Goal: Task Accomplishment & Management: Manage account settings

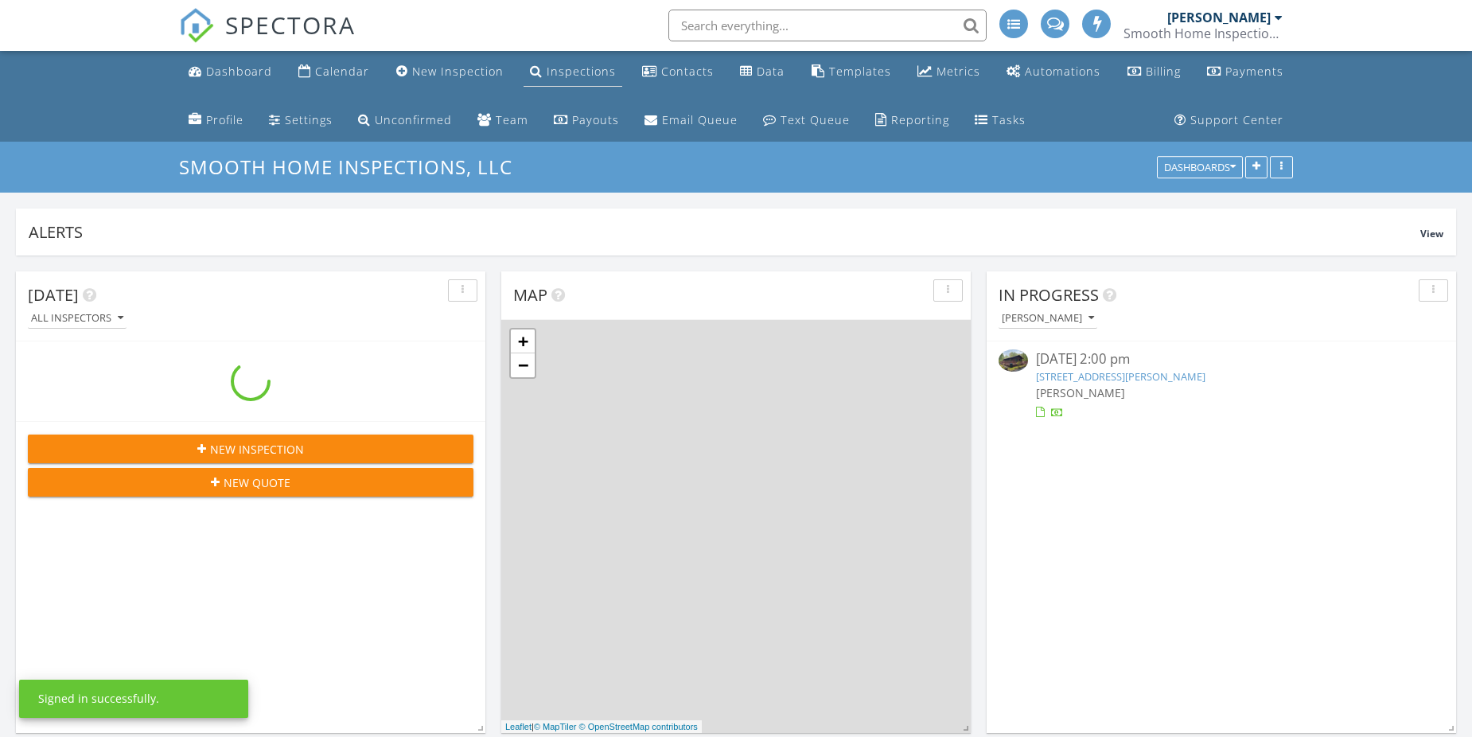
scroll to position [1830, 1496]
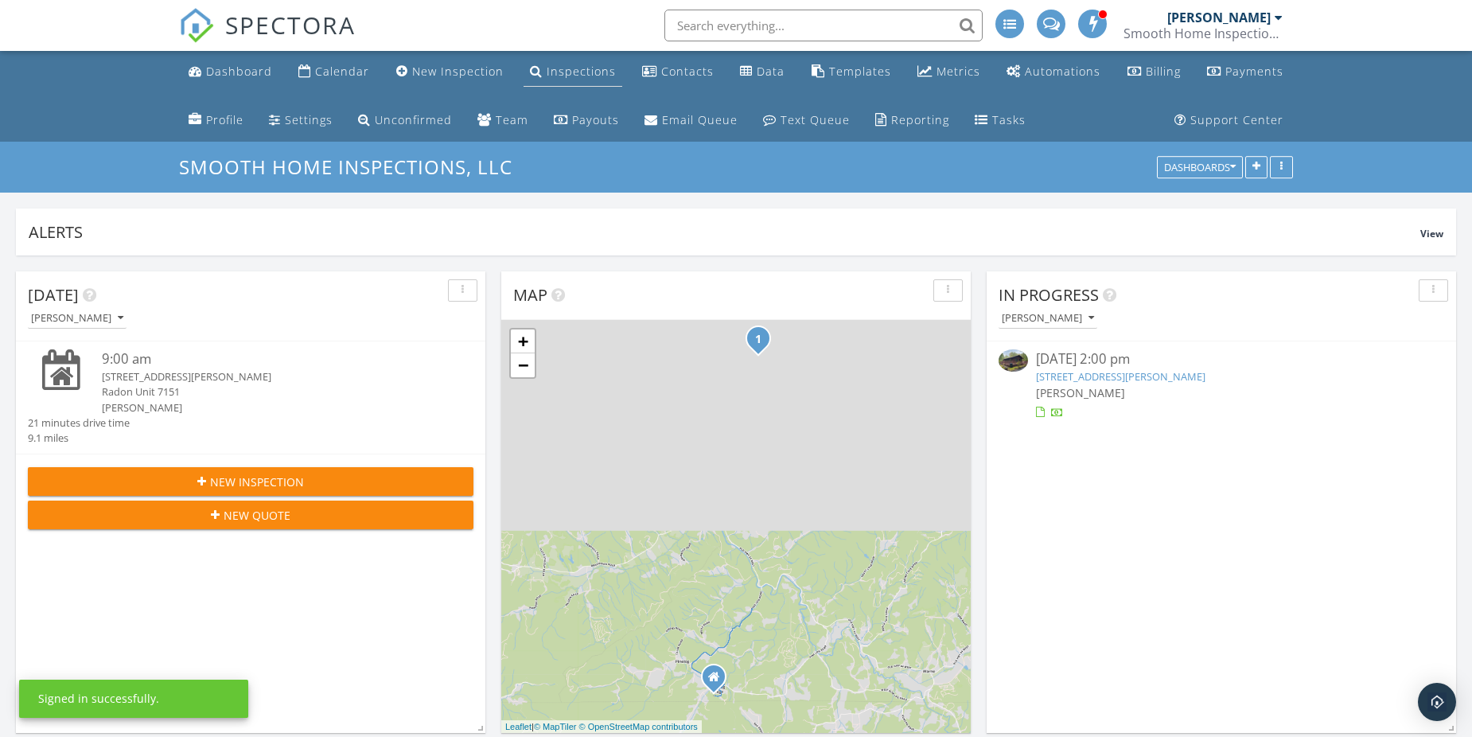
click at [547, 72] on div "Inspections" at bounding box center [581, 71] width 69 height 15
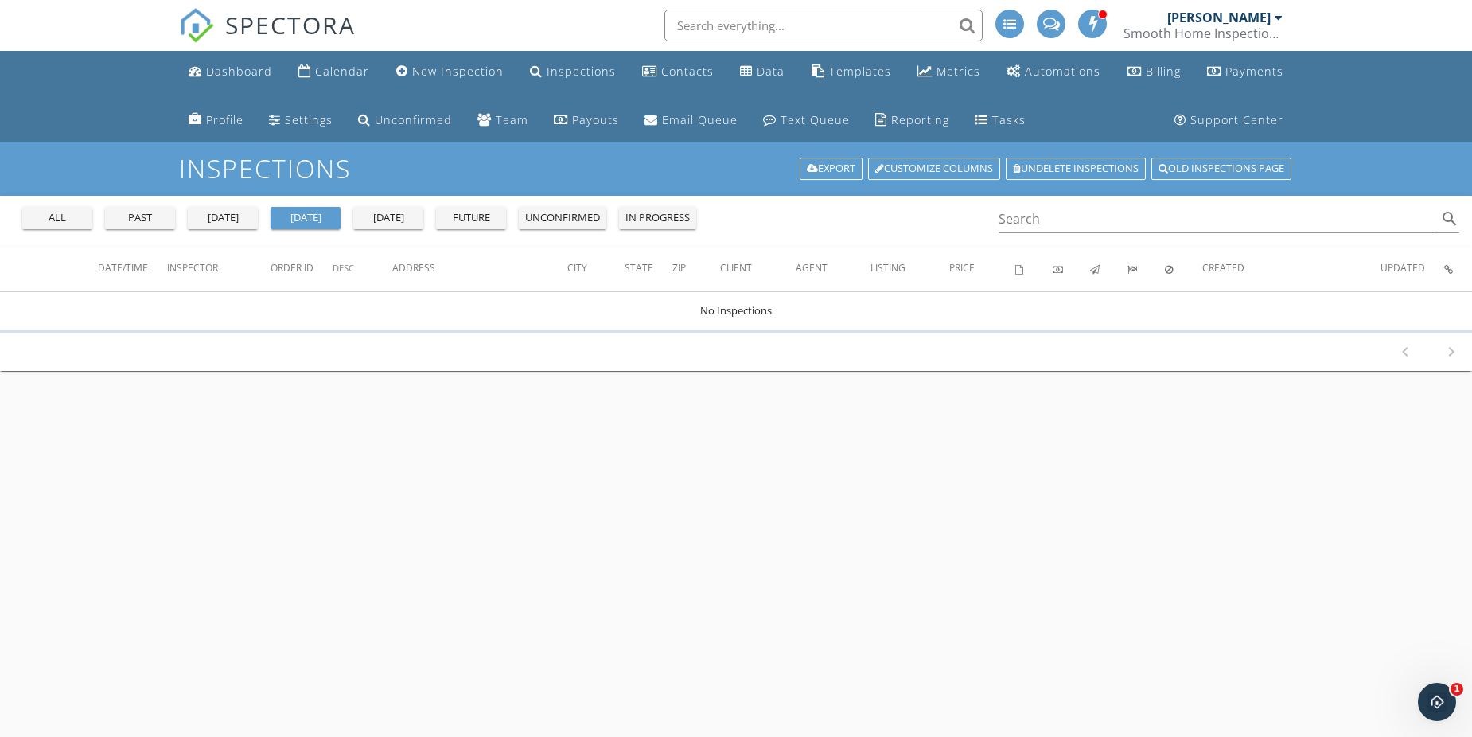
click at [69, 216] on div "all" at bounding box center [57, 218] width 57 height 16
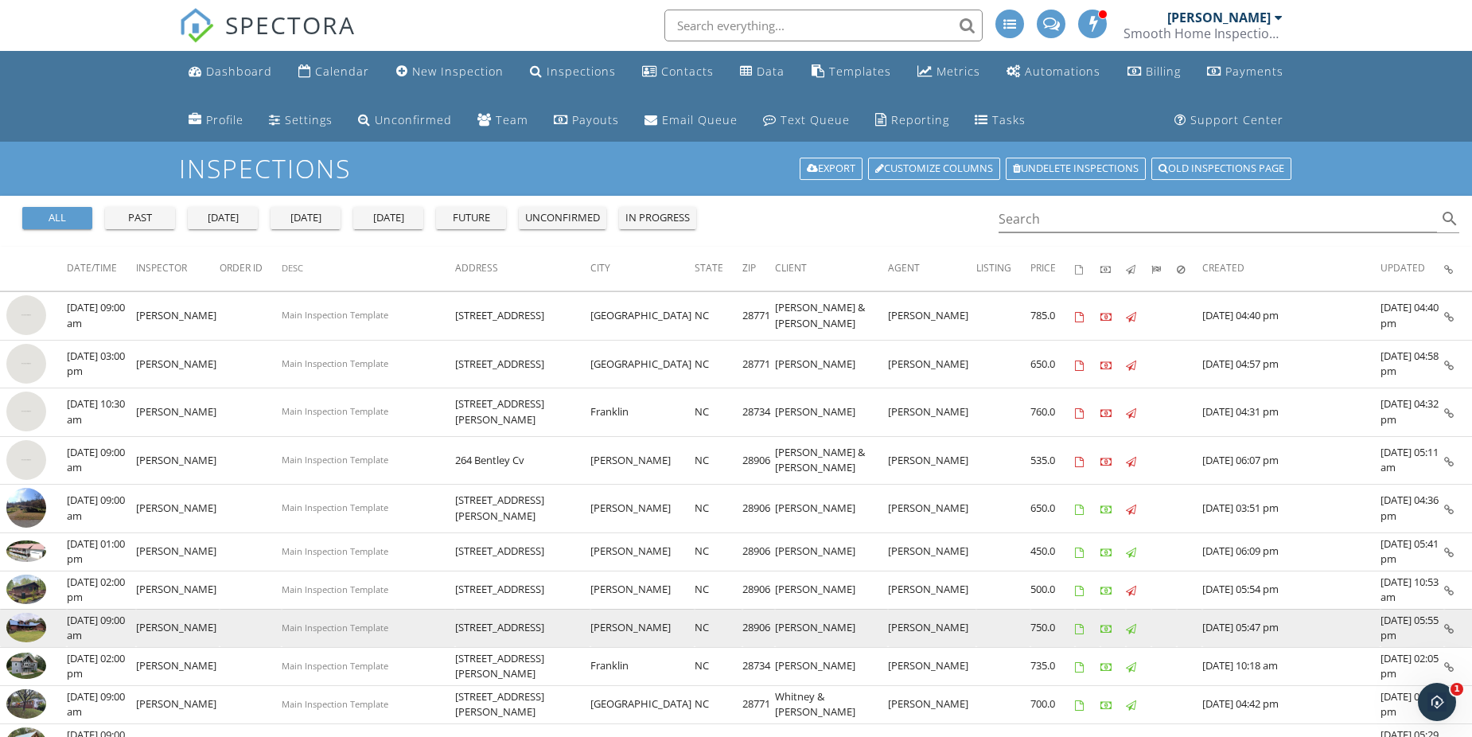
click at [32, 628] on img at bounding box center [26, 627] width 40 height 29
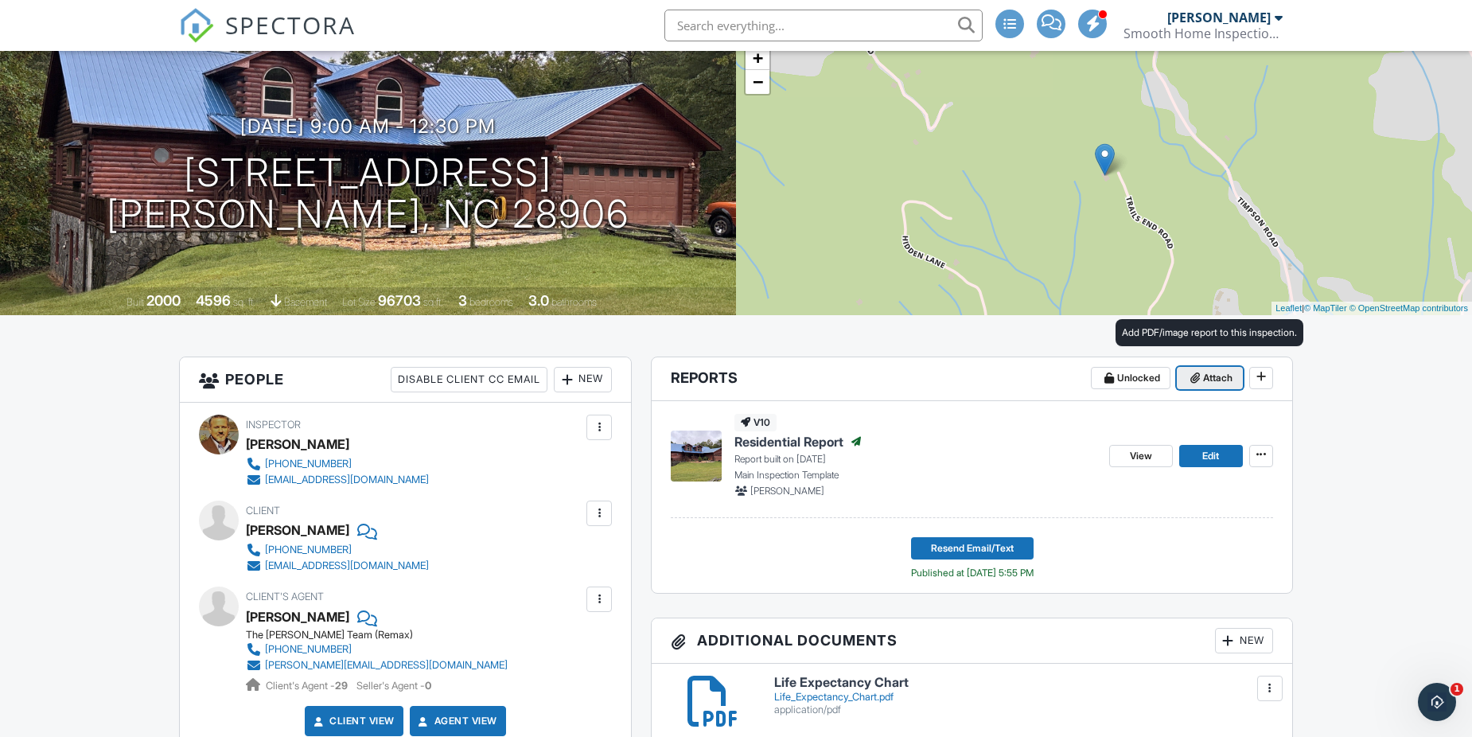
click at [1204, 375] on span "Attach" at bounding box center [1217, 378] width 29 height 16
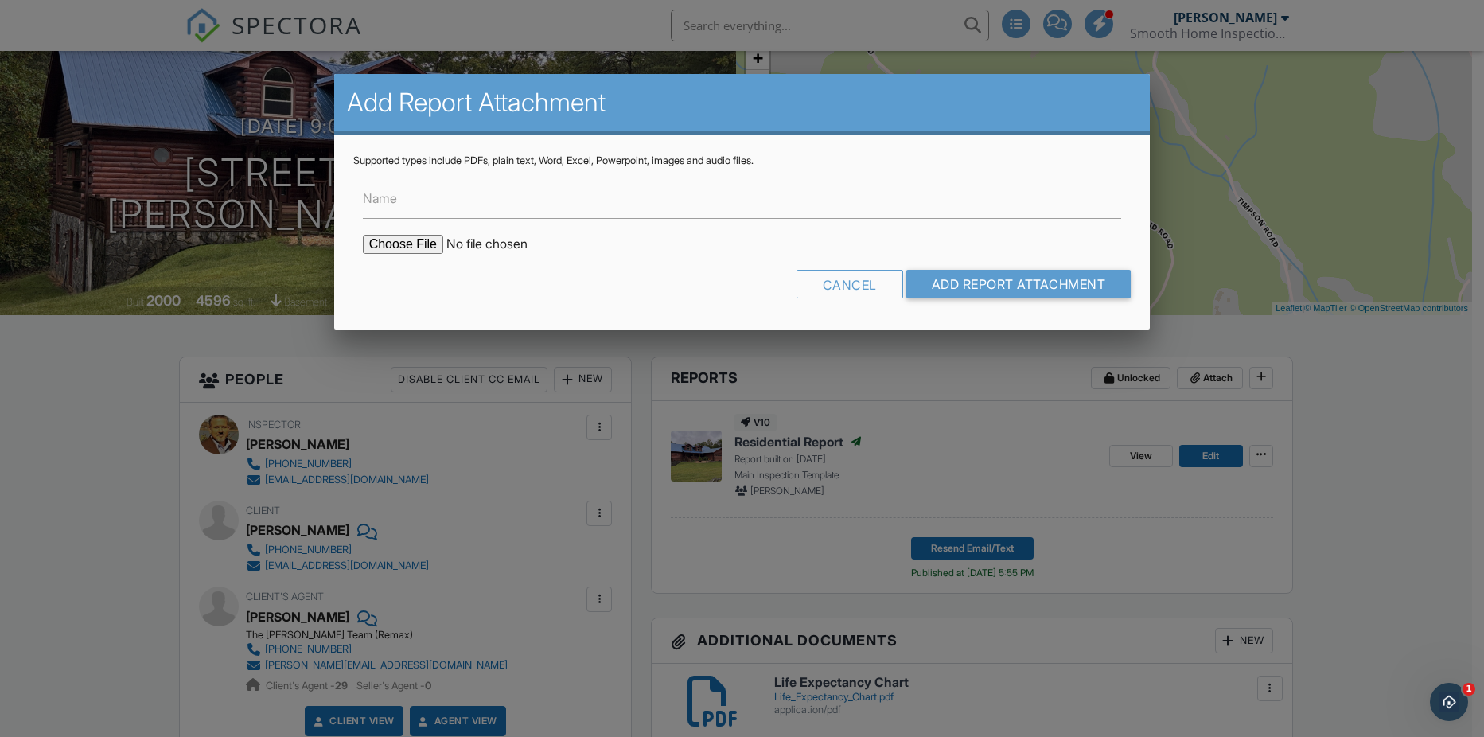
click at [417, 239] on input "file" at bounding box center [498, 244] width 270 height 19
type input "C:\fakepath\Radon Test Results_630 Trail End_Murphy NC 28906 9.28.25.pdf"
click at [939, 278] on input "Add Report Attachment" at bounding box center [1018, 284] width 225 height 29
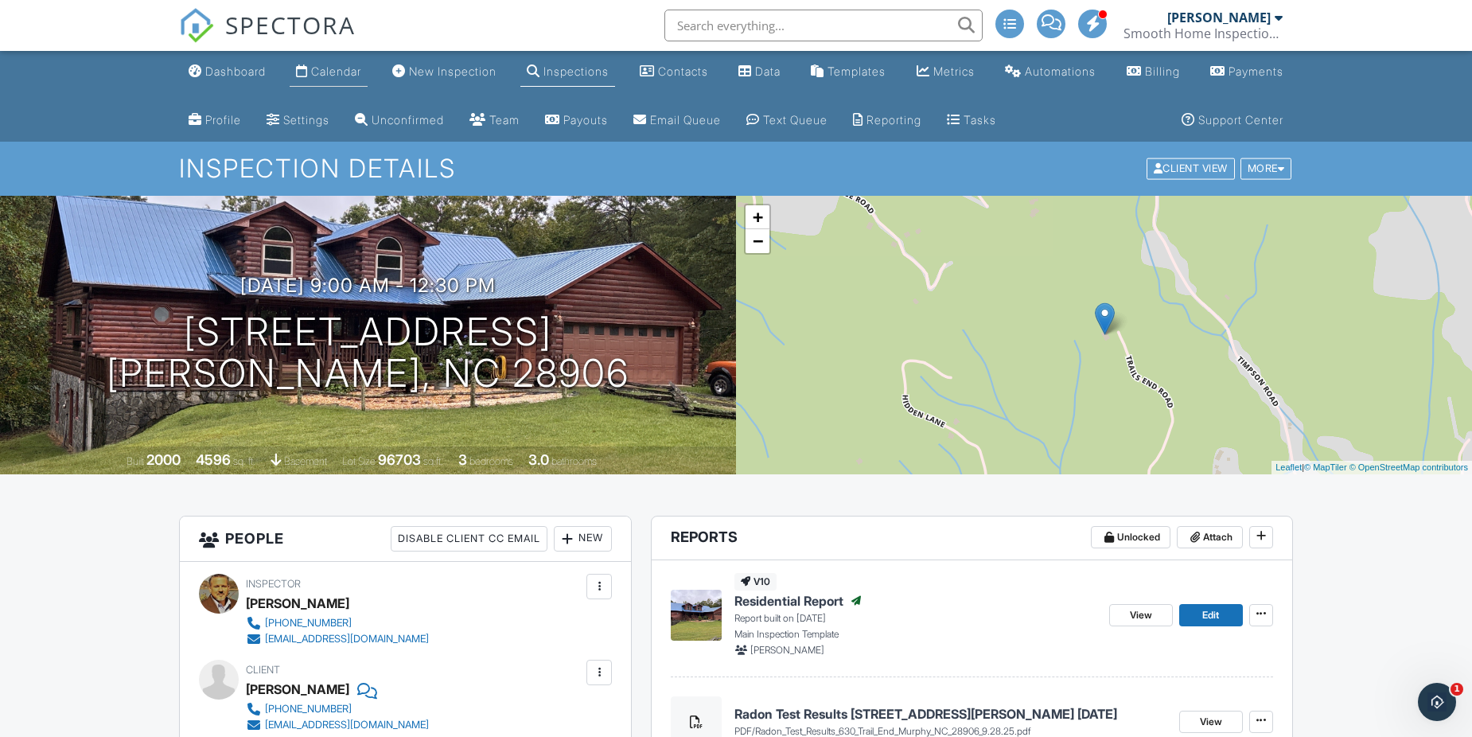
click at [339, 51] on div "SPECTORA" at bounding box center [267, 25] width 177 height 51
click at [340, 70] on div "Calendar" at bounding box center [336, 71] width 50 height 14
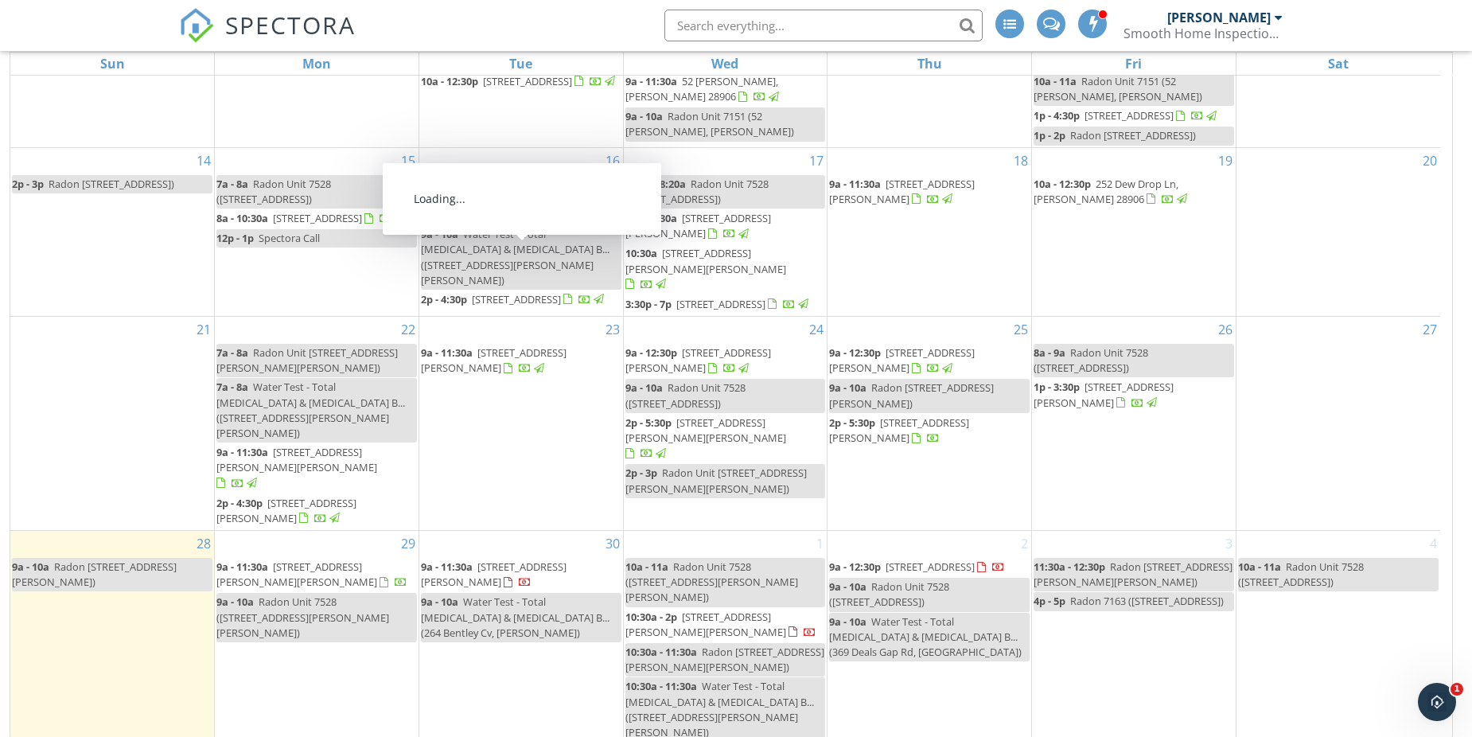
scroll to position [261, 0]
